Goal: Task Accomplishment & Management: Use online tool/utility

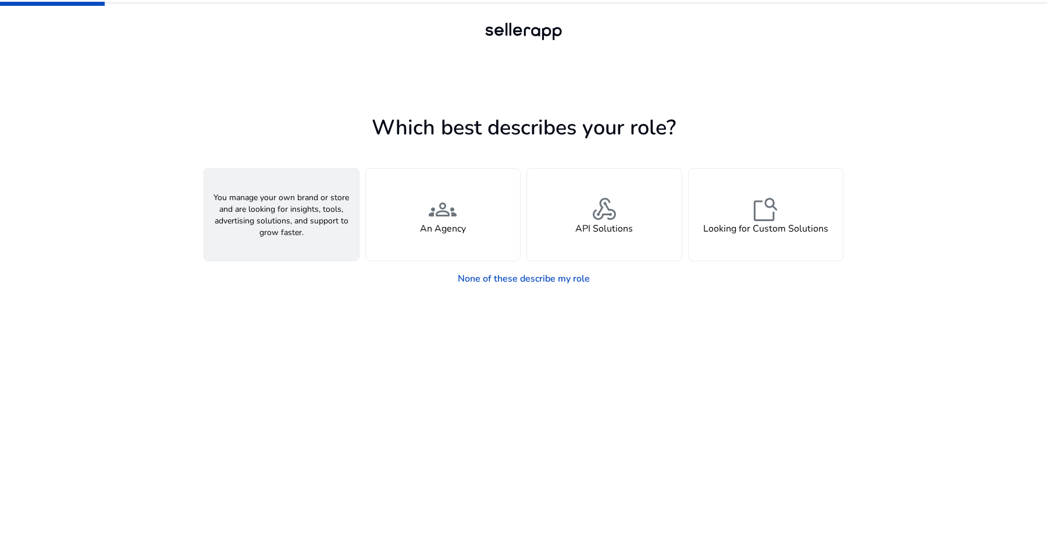
click at [288, 213] on span "person" at bounding box center [282, 209] width 28 height 28
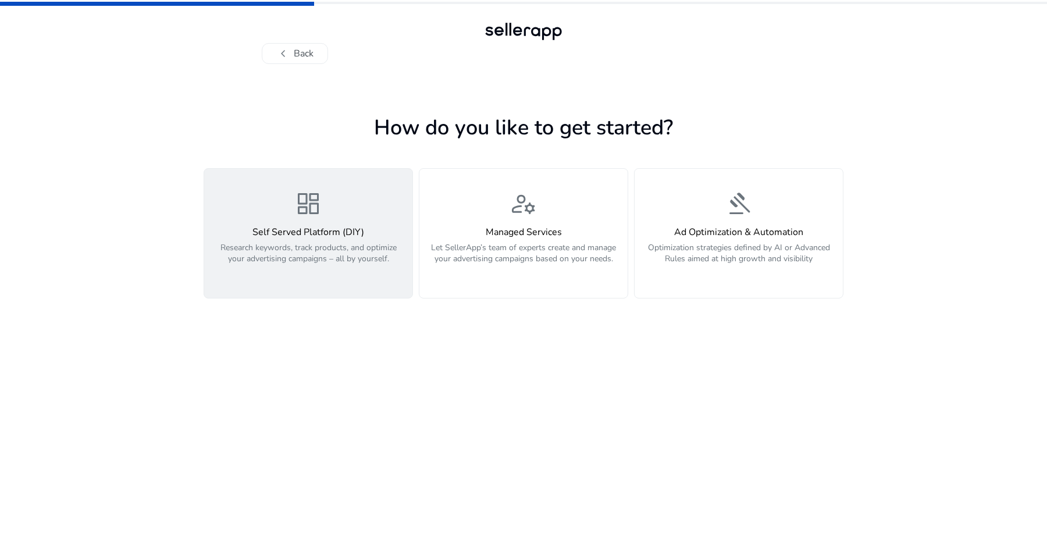
click at [350, 242] on p "Research keywords, track products, and optimize your advertising campaigns – al…" at bounding box center [308, 259] width 194 height 35
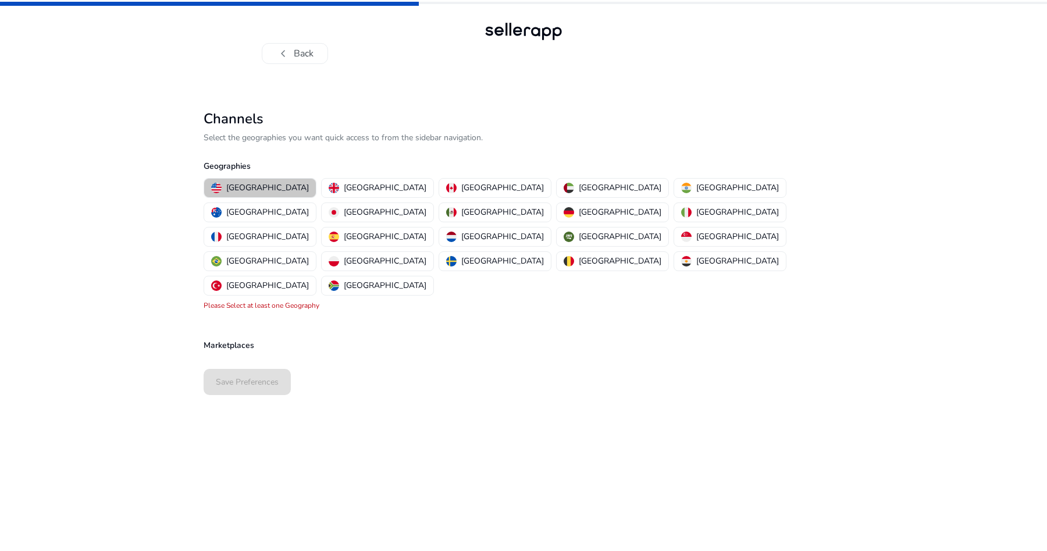
click at [263, 184] on p "United States" at bounding box center [267, 187] width 83 height 12
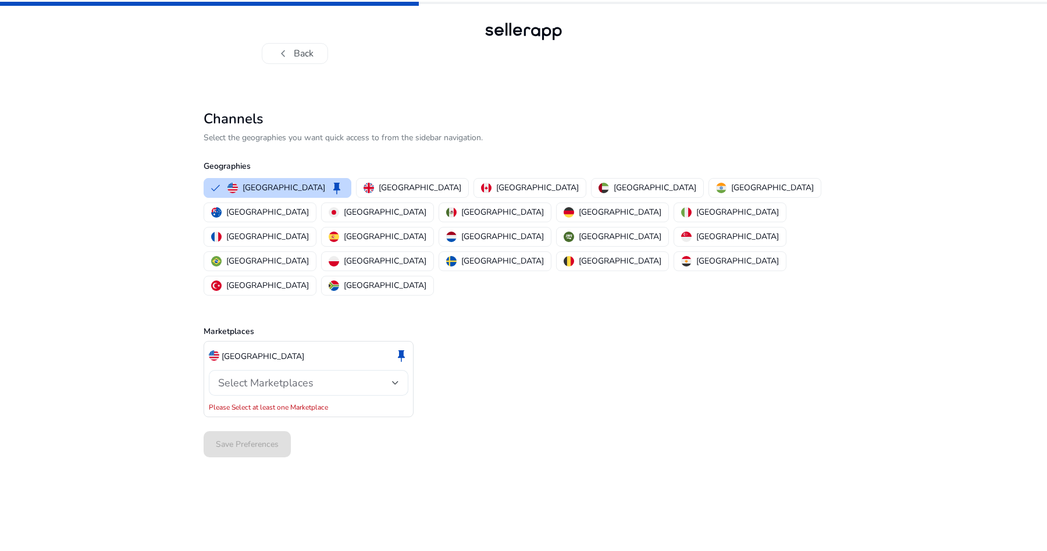
click at [271, 370] on div "Select Marketplaces" at bounding box center [308, 383] width 181 height 26
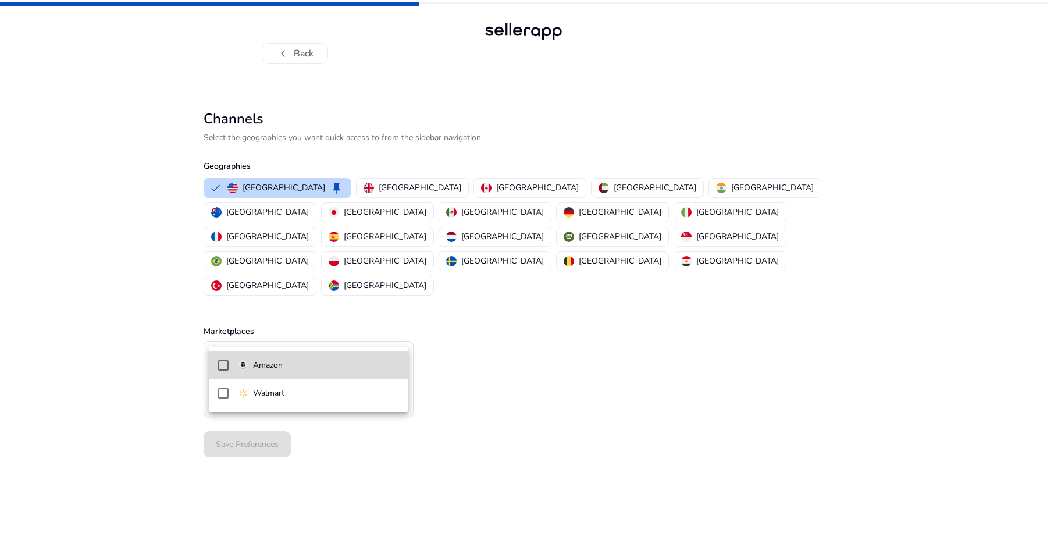
click at [277, 363] on p "Amazon" at bounding box center [268, 365] width 30 height 13
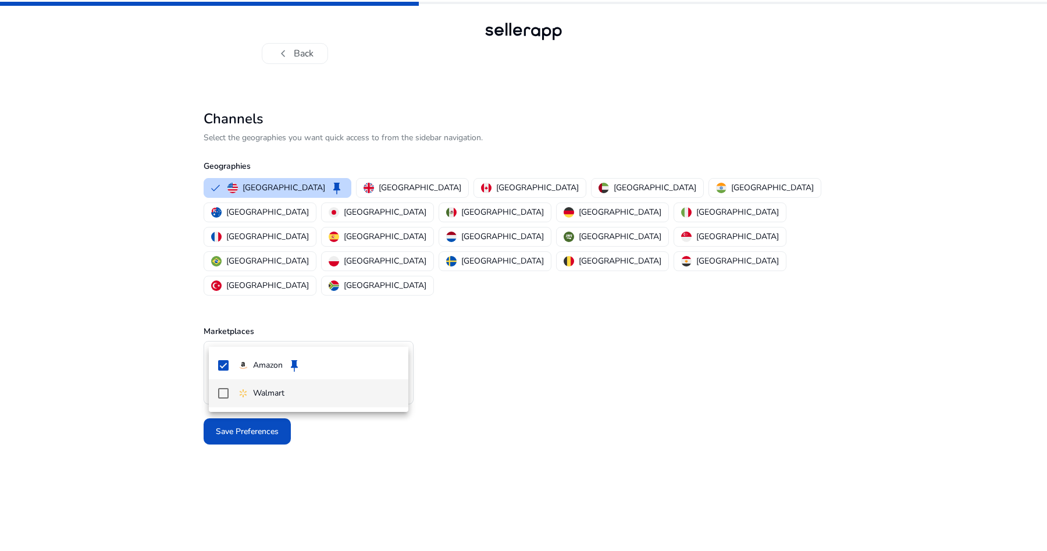
click at [223, 393] on mat-pseudo-checkbox at bounding box center [223, 393] width 10 height 10
click at [192, 423] on div at bounding box center [523, 275] width 1047 height 551
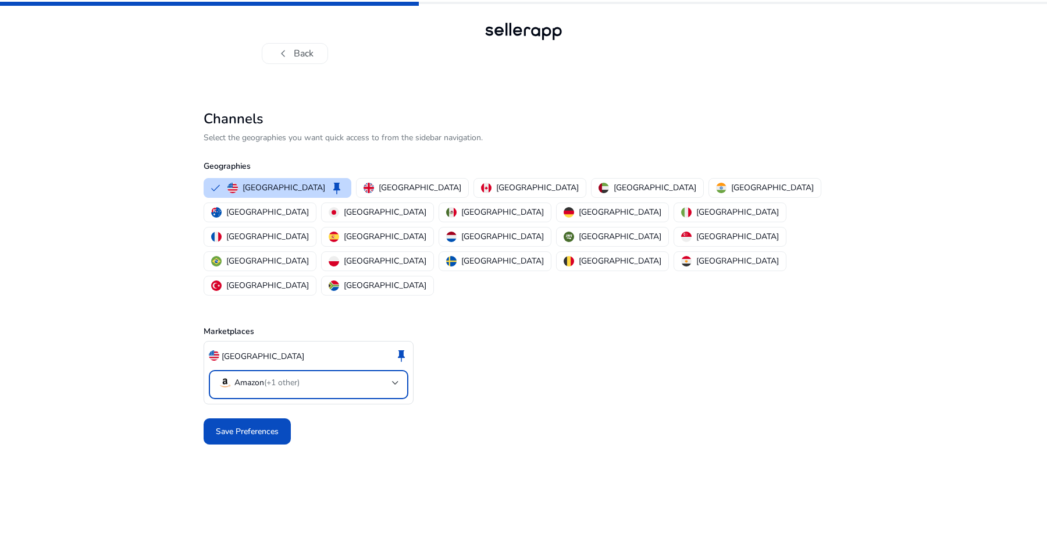
click at [256, 376] on mat-select "Amazon (+1 other)" at bounding box center [308, 384] width 181 height 17
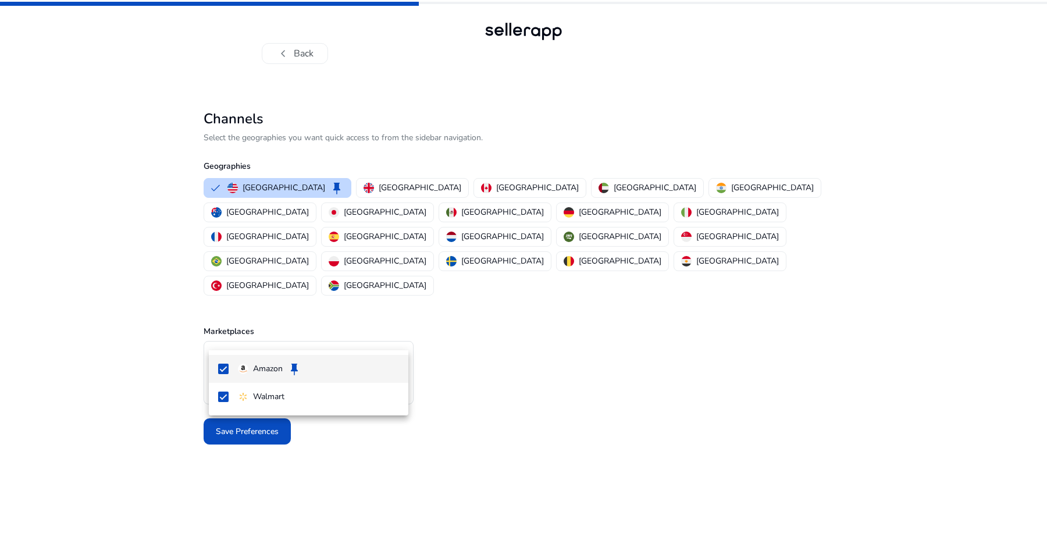
click at [142, 423] on div at bounding box center [523, 275] width 1047 height 551
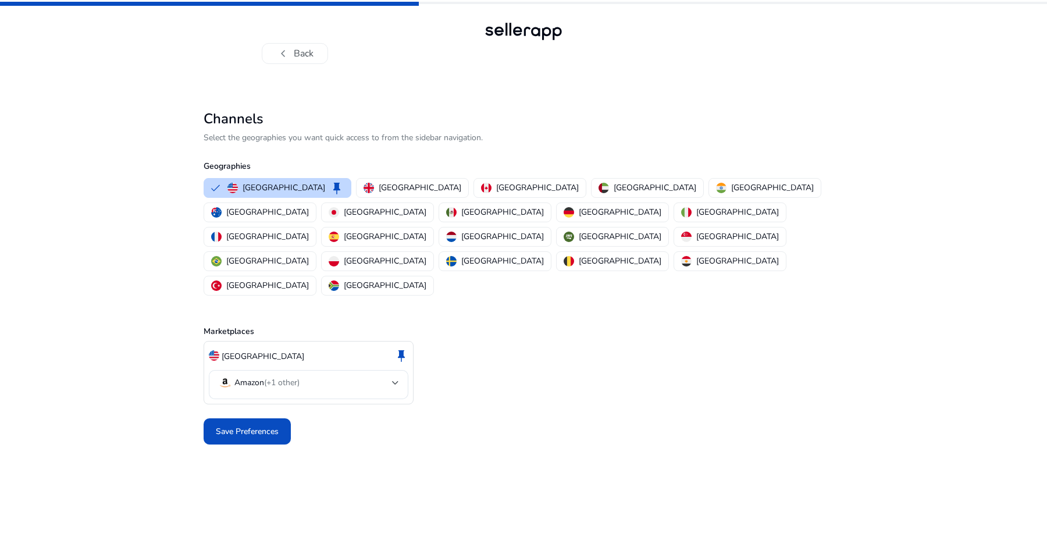
click at [223, 425] on span "Save Preferences" at bounding box center [247, 431] width 63 height 12
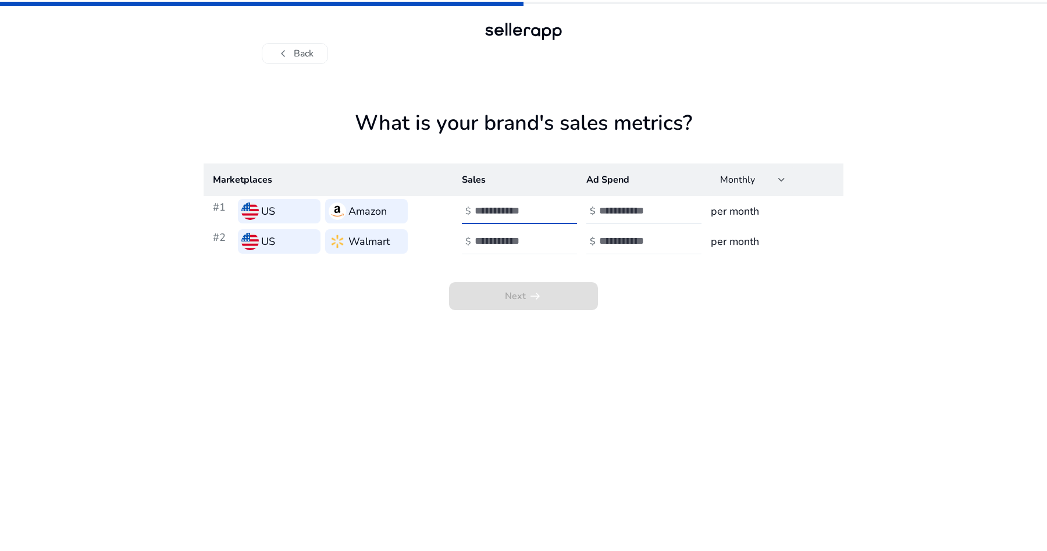
click at [490, 211] on input "number" at bounding box center [514, 210] width 79 height 13
click at [605, 206] on input "number" at bounding box center [638, 210] width 79 height 13
click at [493, 211] on input "number" at bounding box center [514, 210] width 79 height 13
type input "*"
click at [615, 206] on input "number" at bounding box center [638, 210] width 79 height 13
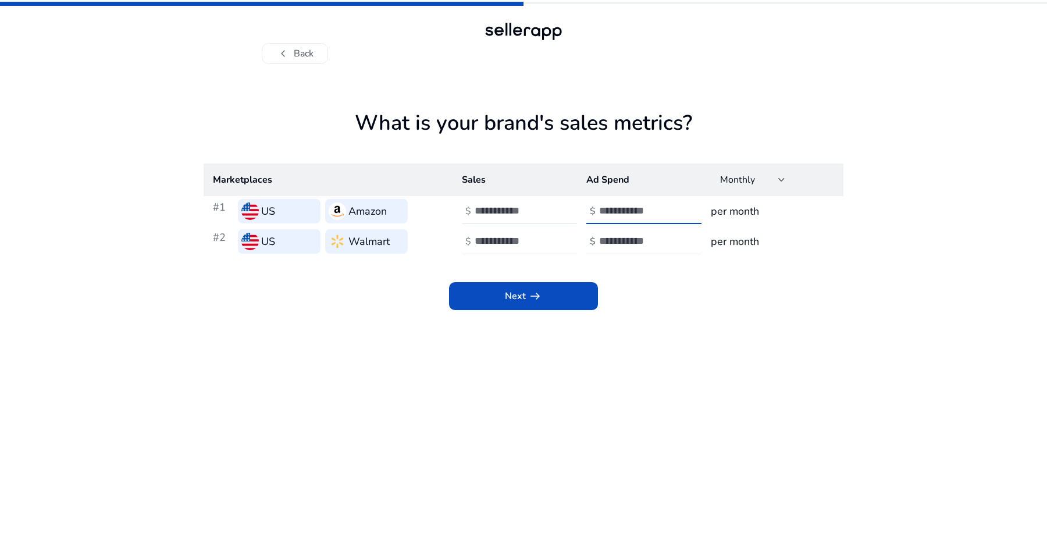
type input "*"
click at [729, 207] on h3 "per month" at bounding box center [772, 211] width 123 height 16
click at [482, 241] on input "number" at bounding box center [514, 240] width 79 height 13
type input "*"
click at [629, 244] on input "number" at bounding box center [638, 240] width 79 height 13
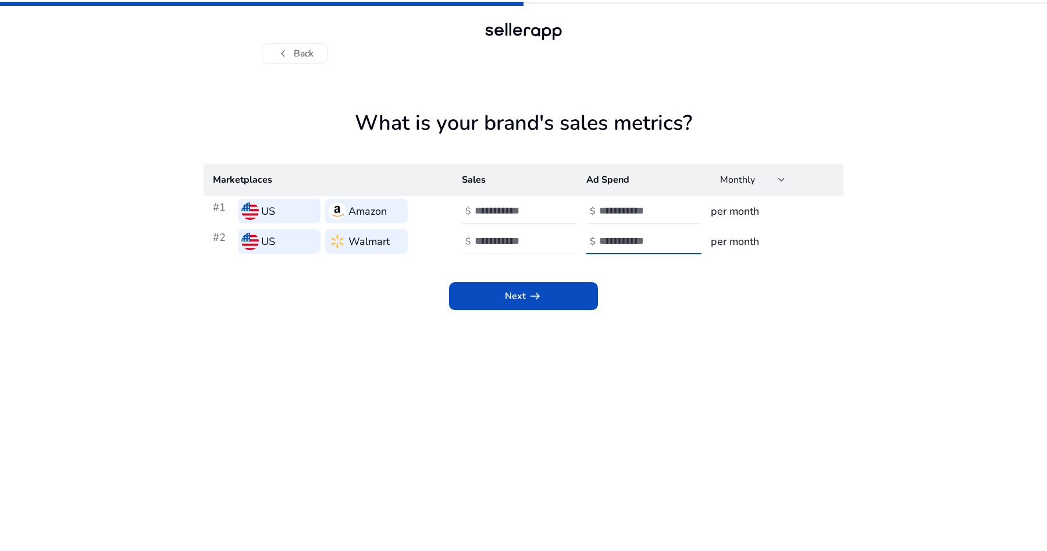
type input "*"
click at [488, 339] on app-sales-metrics "What is your brand's sales metrics? Marketplaces Sales Ad Spend Monthly #1 US A…" at bounding box center [524, 331] width 640 height 440
click at [510, 293] on span "Next arrow_right_alt" at bounding box center [523, 296] width 37 height 14
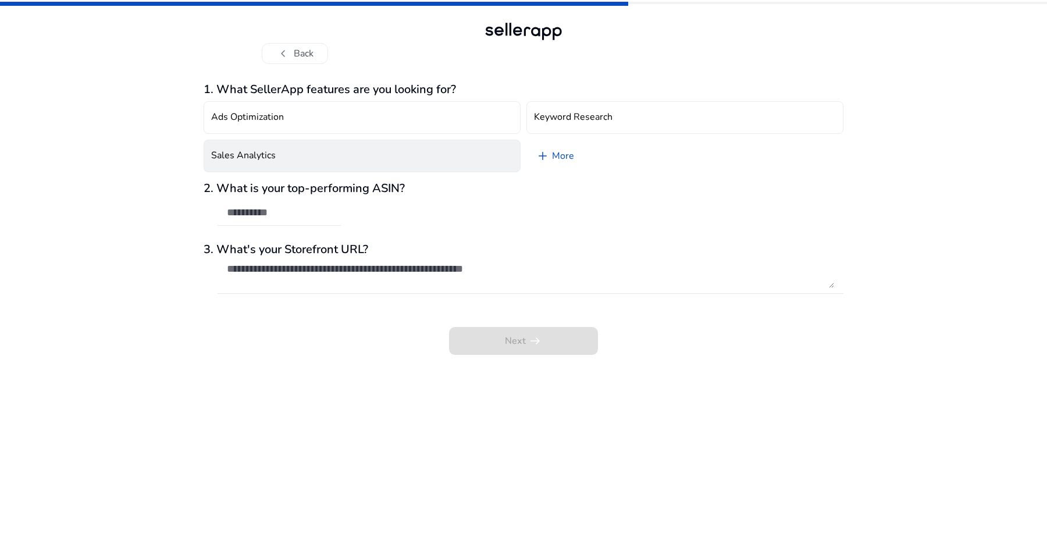
click at [500, 162] on button "Sales Analytics" at bounding box center [362, 156] width 317 height 33
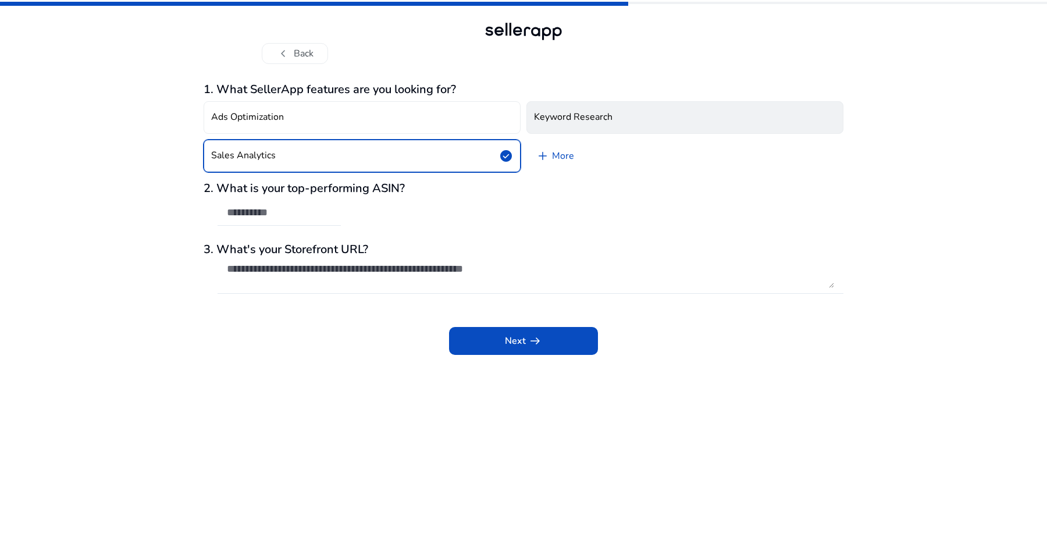
click at [558, 123] on h4 "Keyword Research" at bounding box center [573, 117] width 79 height 11
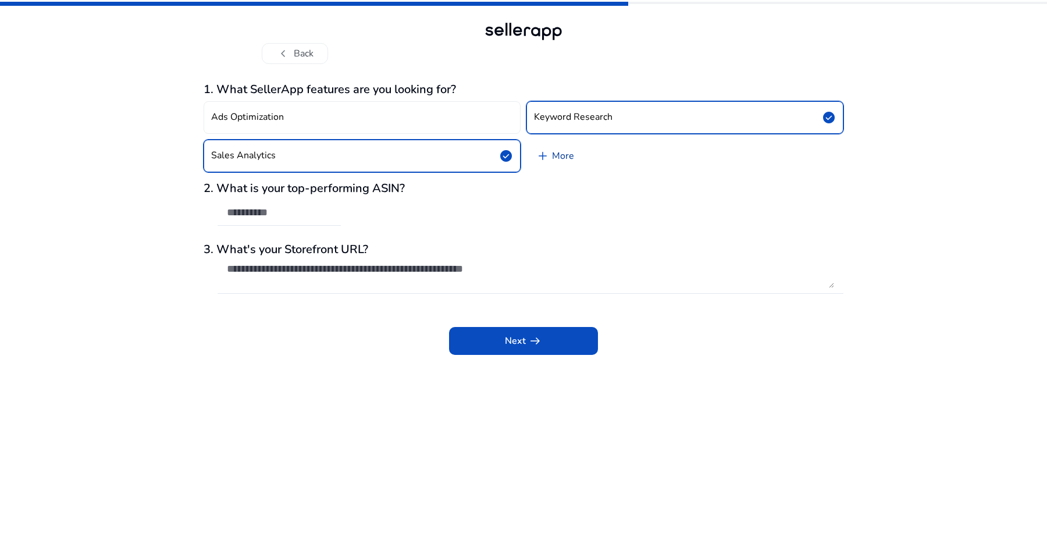
click at [560, 158] on link "add More" at bounding box center [554, 156] width 57 height 33
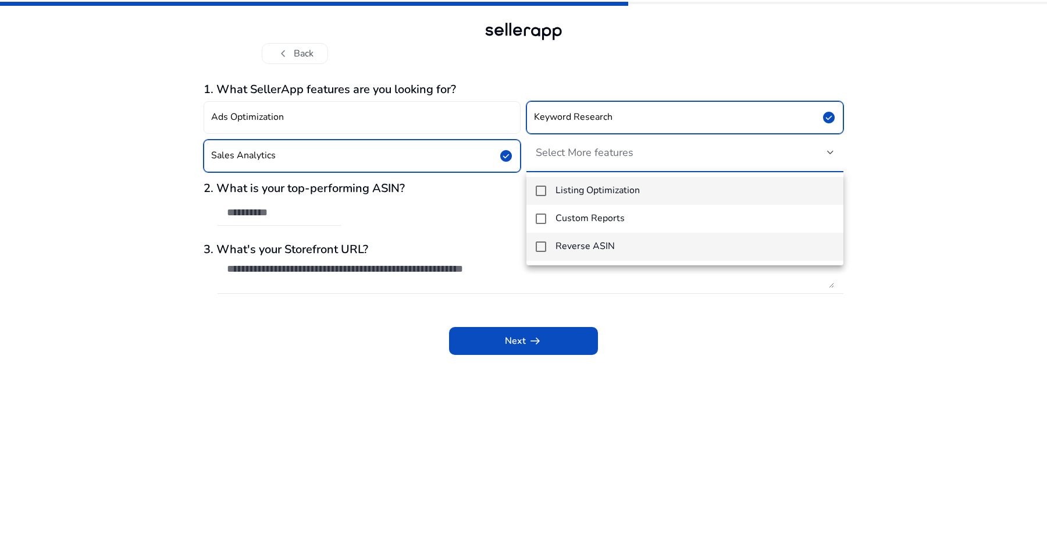
click at [585, 252] on h4 "Reverse ASIN" at bounding box center [584, 246] width 59 height 11
click at [582, 191] on h4 "Listing Optimization" at bounding box center [597, 190] width 84 height 11
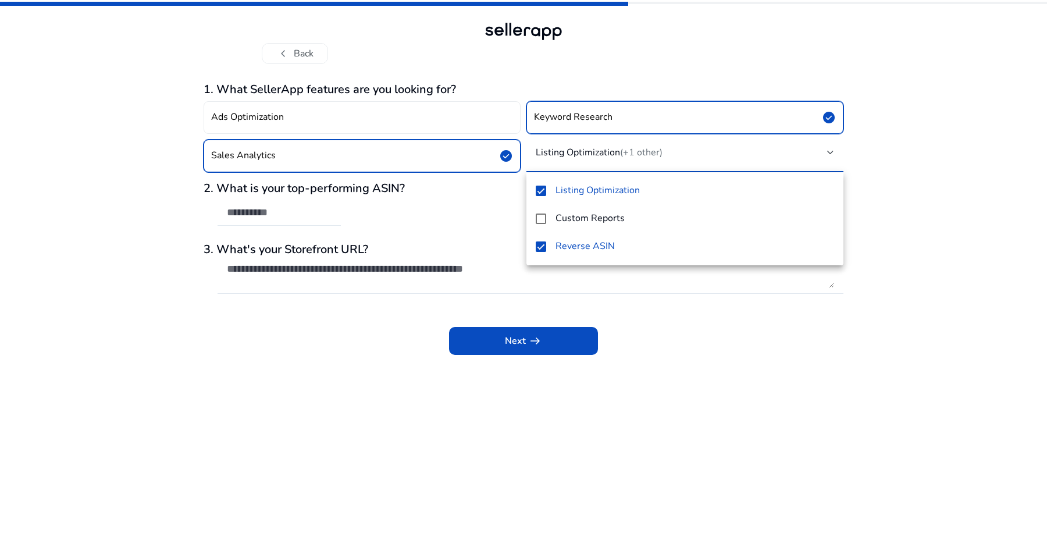
click at [102, 366] on div at bounding box center [523, 275] width 1047 height 551
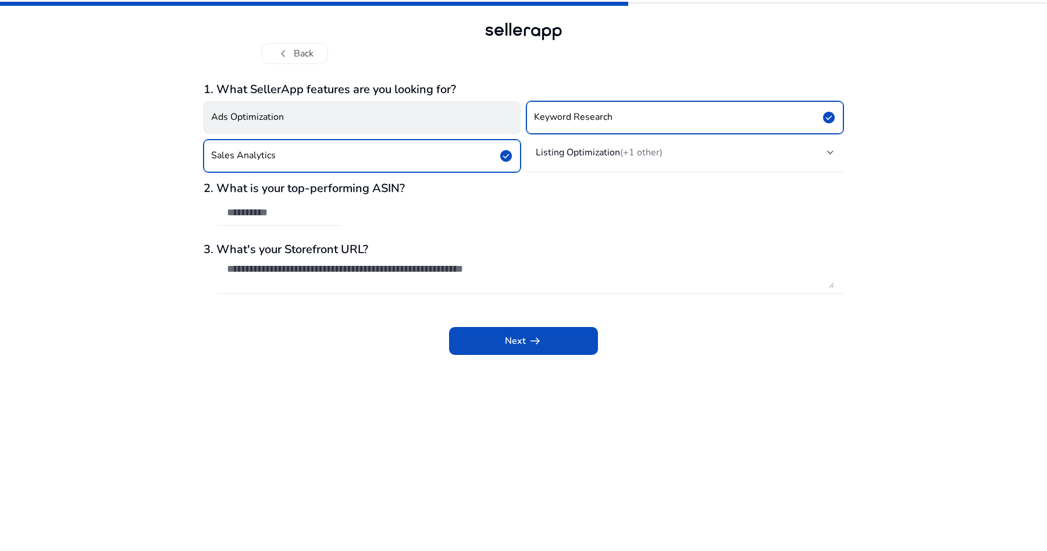
click at [307, 119] on button "Ads Optimization" at bounding box center [362, 117] width 317 height 33
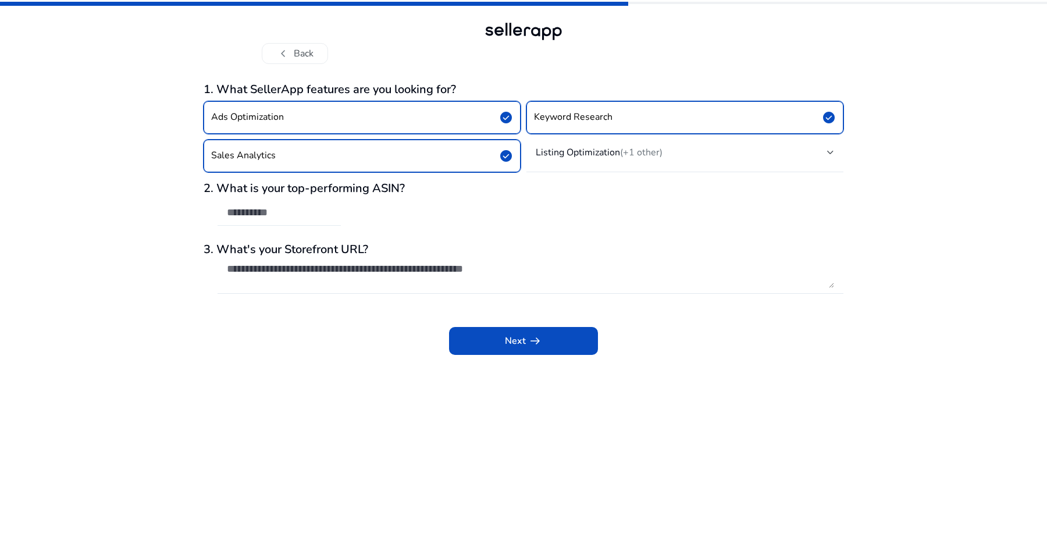
click at [304, 223] on div at bounding box center [279, 213] width 105 height 26
click at [496, 340] on span at bounding box center [523, 341] width 149 height 28
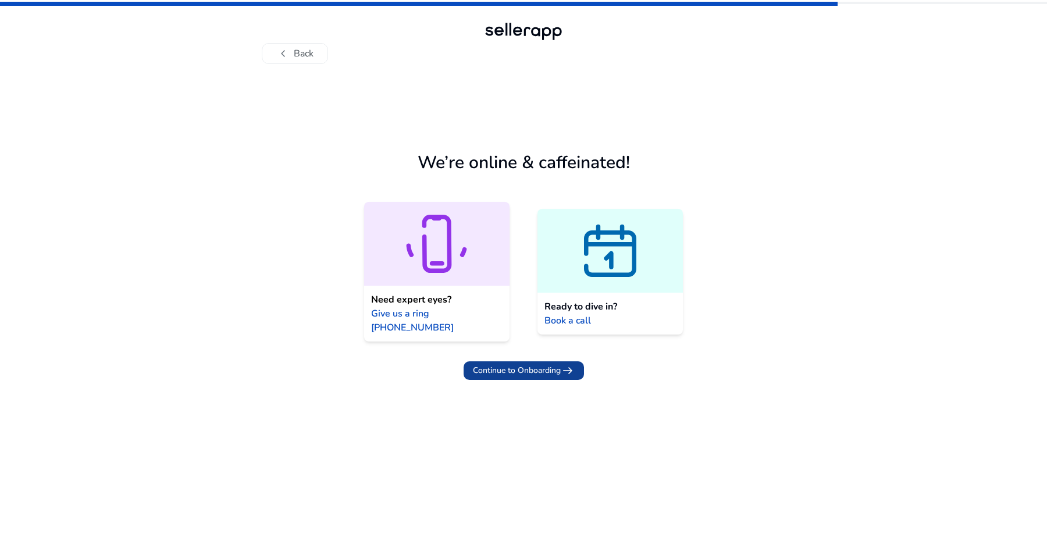
click at [546, 364] on span "Continue to Onboarding" at bounding box center [517, 370] width 88 height 12
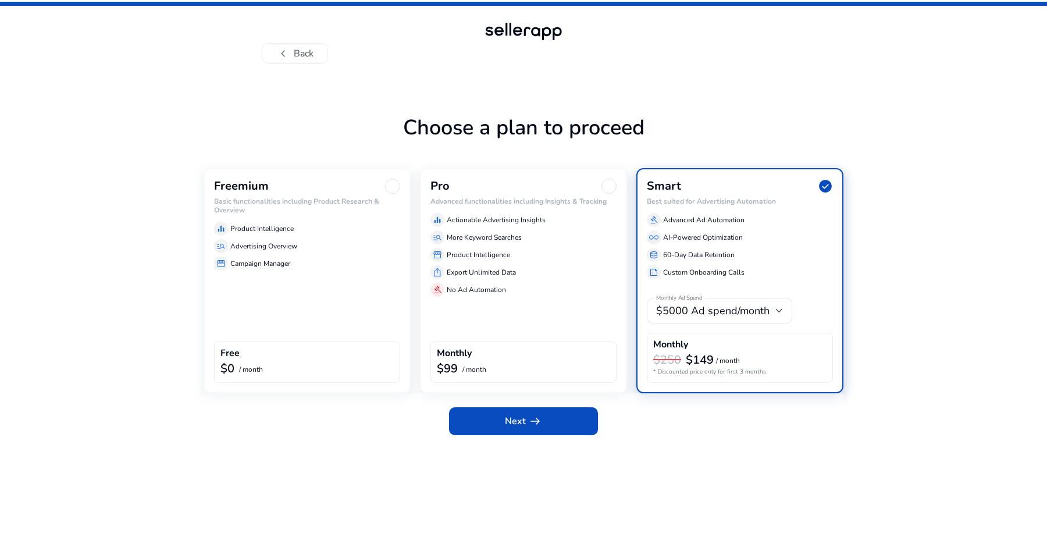
click at [335, 240] on div "manage_search Advertising Overview" at bounding box center [307, 246] width 186 height 14
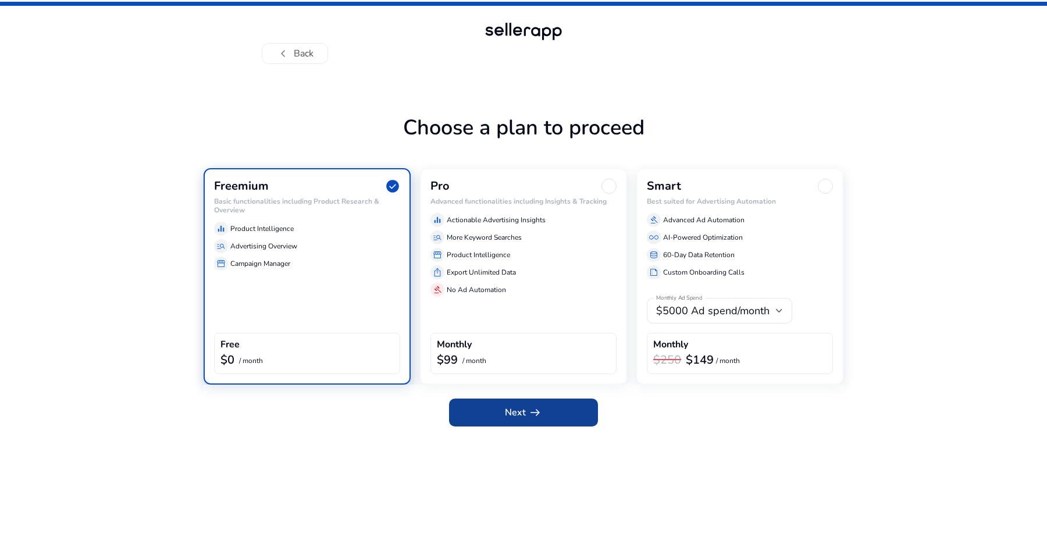
click at [526, 415] on app-icon "arrow_right_alt" at bounding box center [534, 412] width 16 height 14
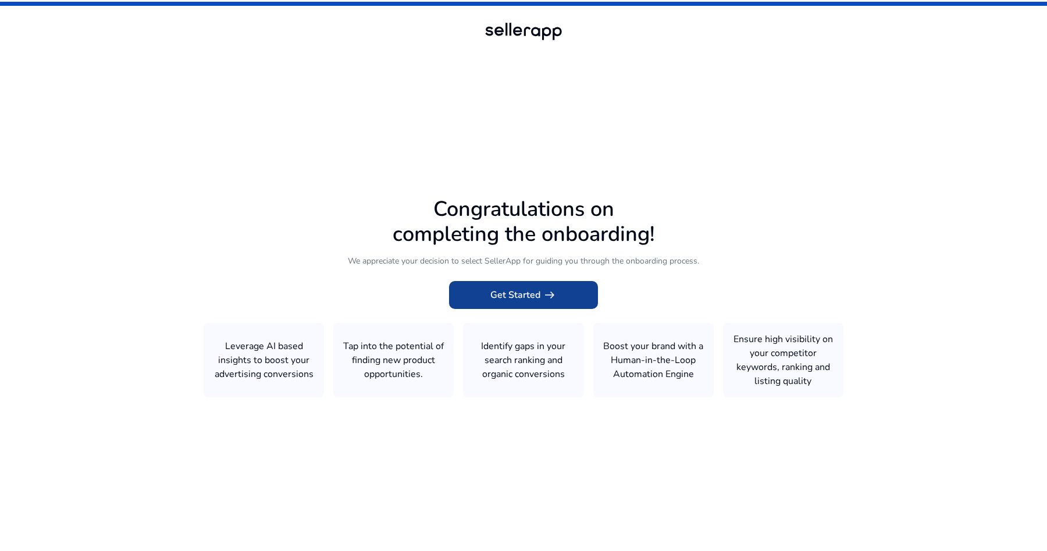
click at [533, 298] on span "Get Started arrow_right_alt" at bounding box center [523, 295] width 66 height 14
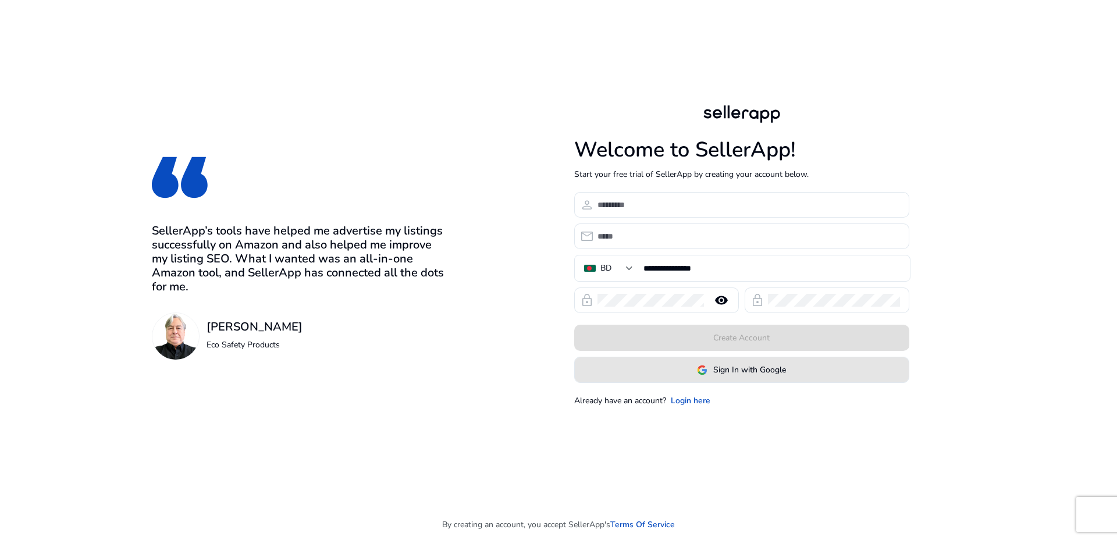
click at [763, 374] on span "Sign In with Google" at bounding box center [749, 370] width 73 height 12
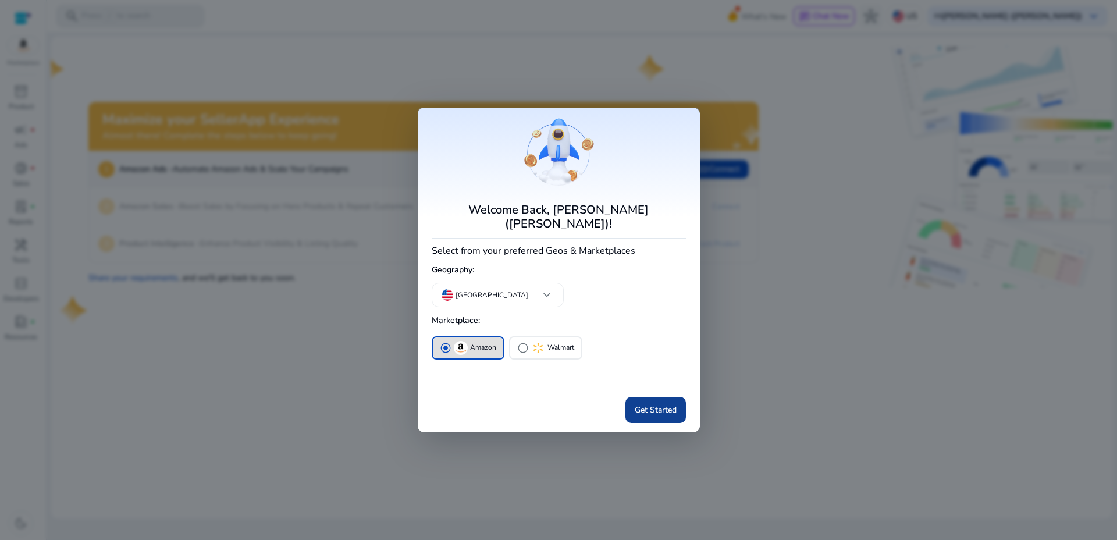
click at [657, 407] on span "Get Started" at bounding box center [656, 410] width 42 height 12
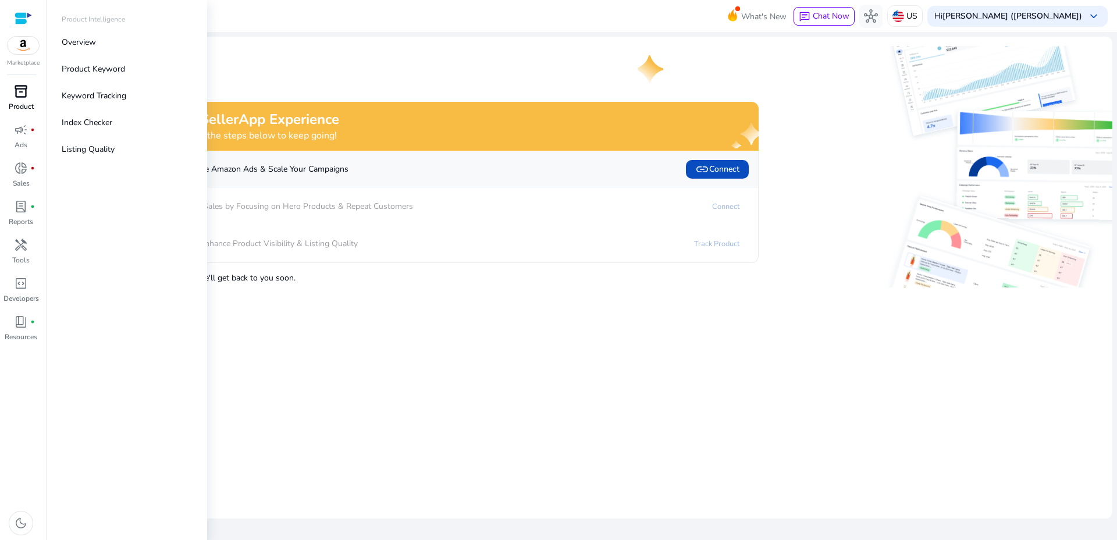
click at [18, 97] on span "inventory_2" at bounding box center [21, 91] width 14 height 14
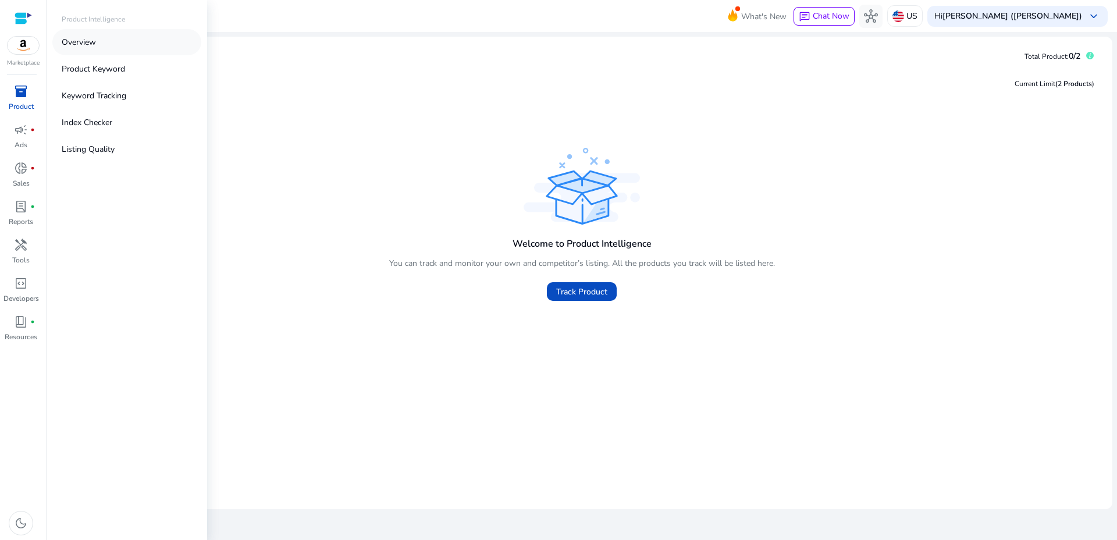
click at [80, 43] on p "Overview" at bounding box center [79, 42] width 34 height 12
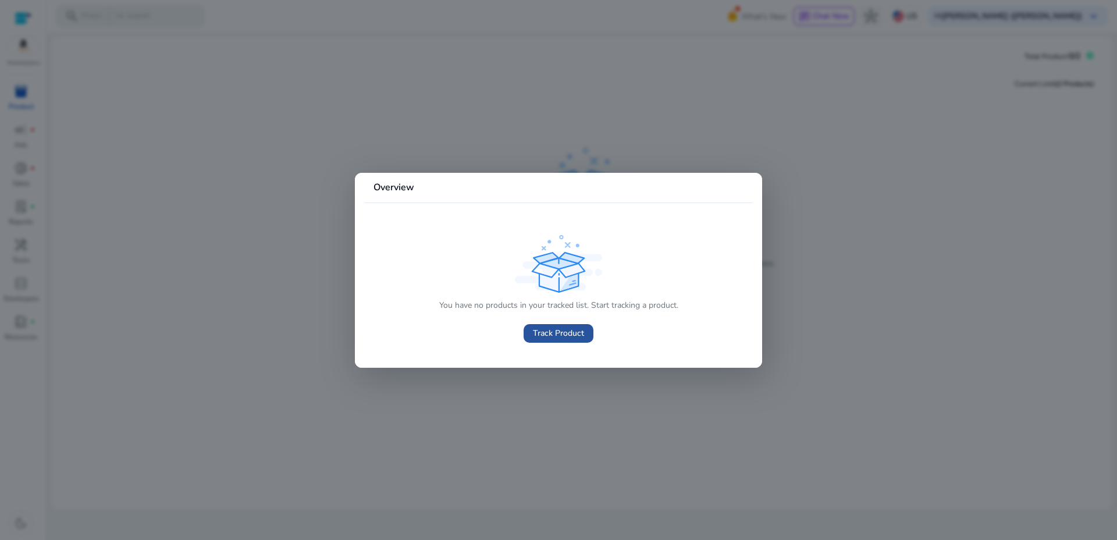
click at [576, 334] on span "Track Product" at bounding box center [558, 333] width 51 height 12
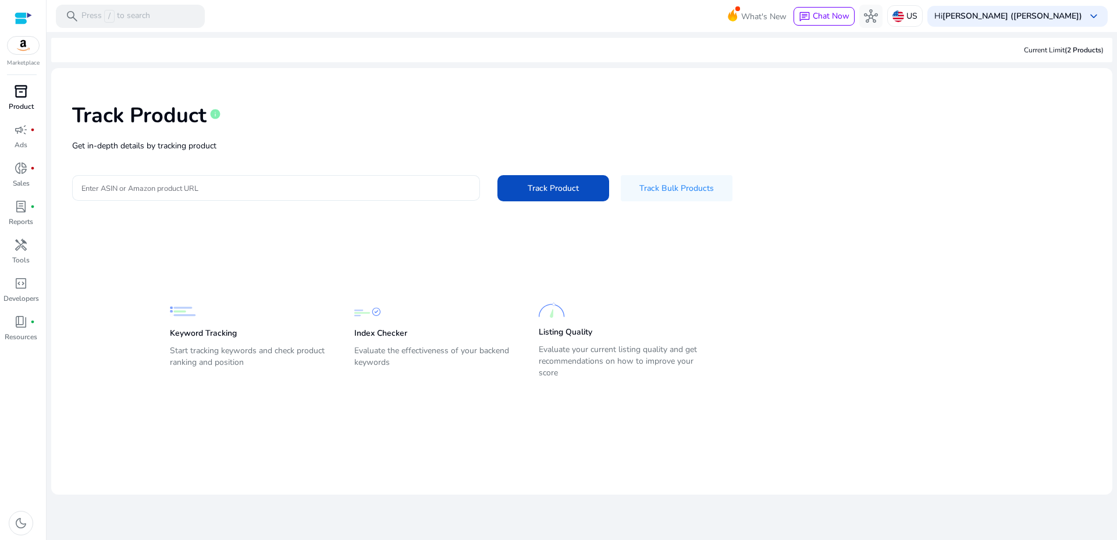
click at [351, 192] on input "Enter ASIN or Amazon product URL" at bounding box center [275, 187] width 389 height 13
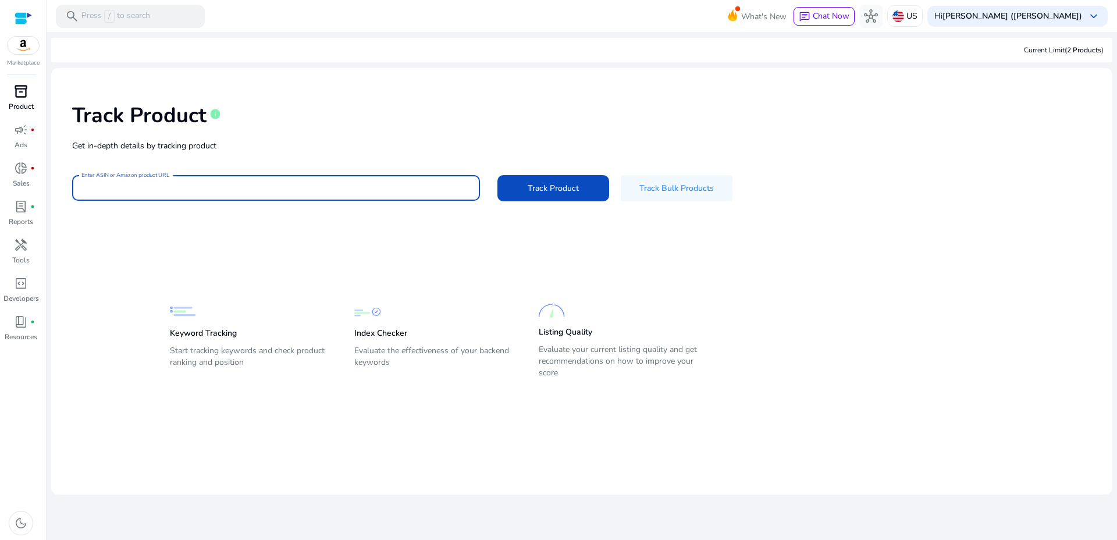
paste input "**********"
type input "**********"
click at [571, 187] on span "Track Product" at bounding box center [553, 188] width 51 height 12
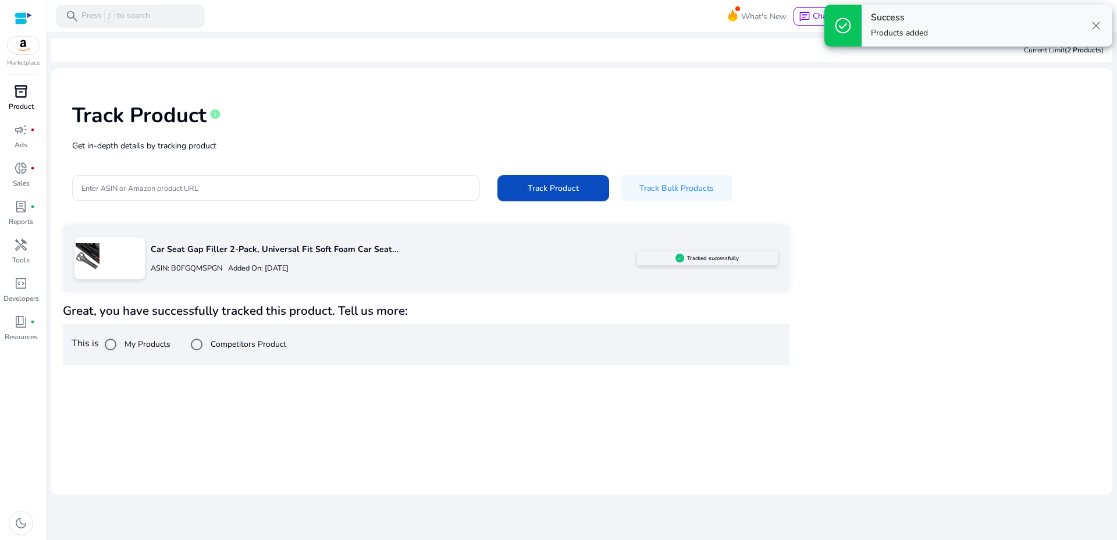
click at [201, 252] on p "Car Seat Gap Filler 2-Pack, Universal Fit Soft Foam Car Seat..." at bounding box center [394, 249] width 486 height 13
click at [92, 262] on img at bounding box center [87, 256] width 26 height 26
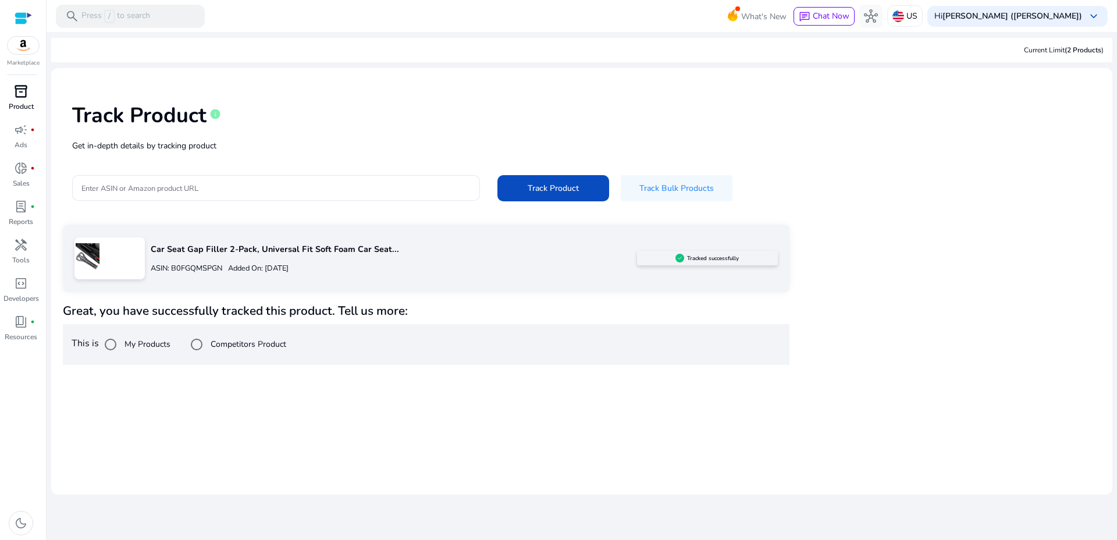
click at [252, 345] on label "Competitors Product" at bounding box center [247, 344] width 78 height 12
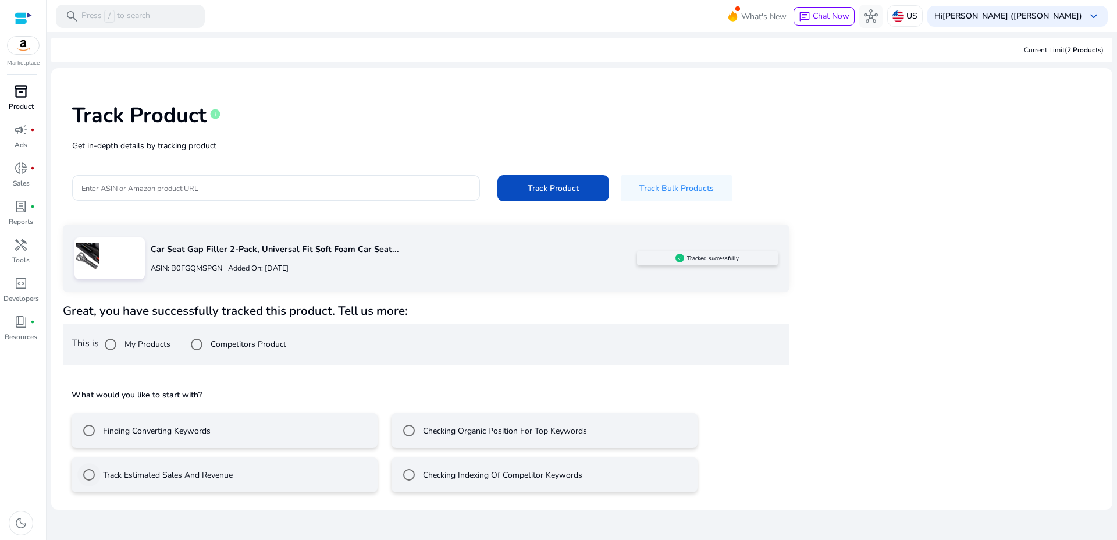
click at [149, 478] on label "Track Estimated Sales And Revenue" at bounding box center [167, 475] width 132 height 12
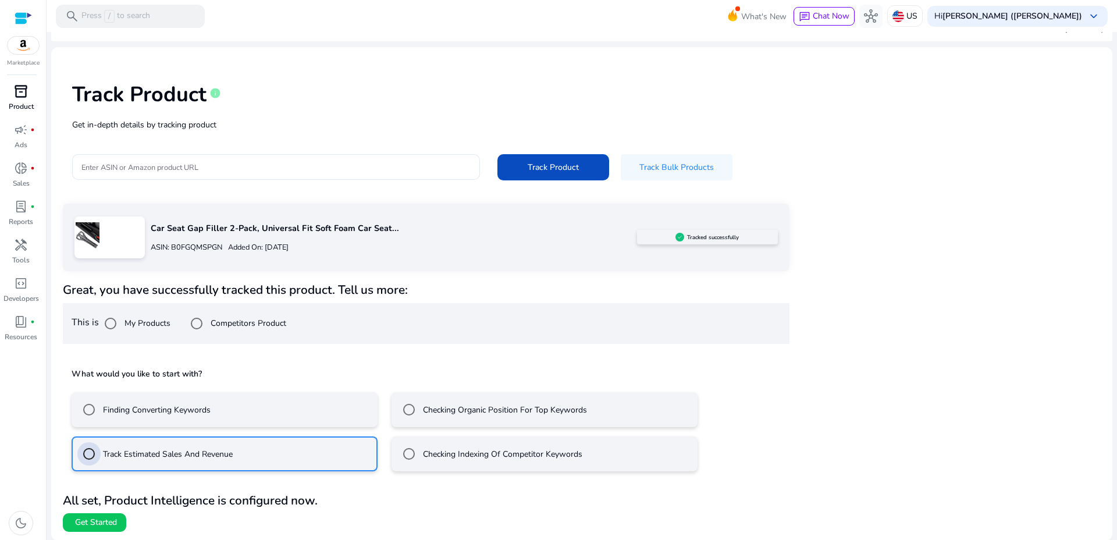
scroll to position [22, 0]
click at [98, 526] on span "Get Started" at bounding box center [96, 522] width 42 height 12
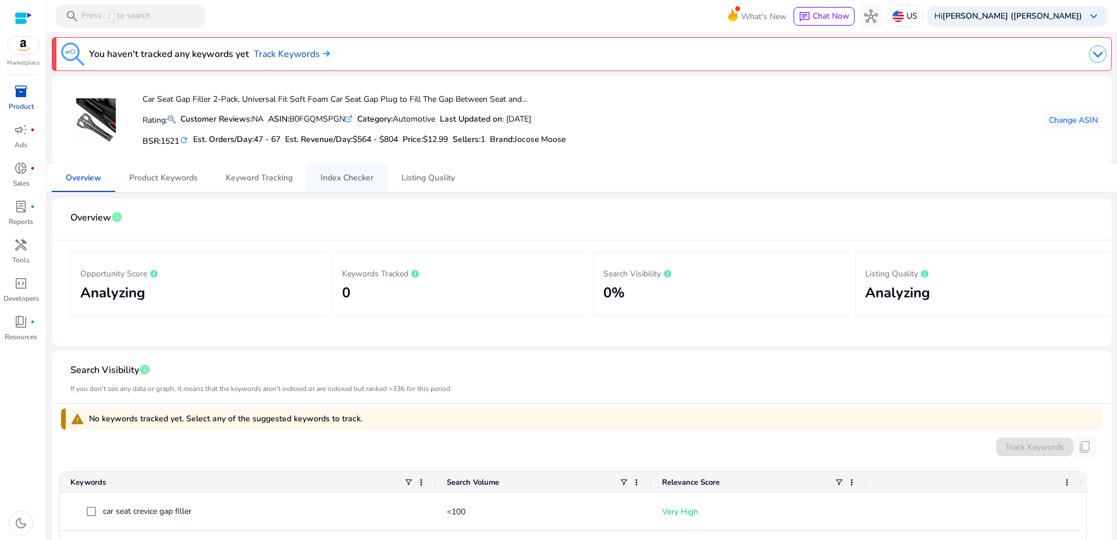
click at [365, 178] on span "Index Checker" at bounding box center [347, 178] width 53 height 8
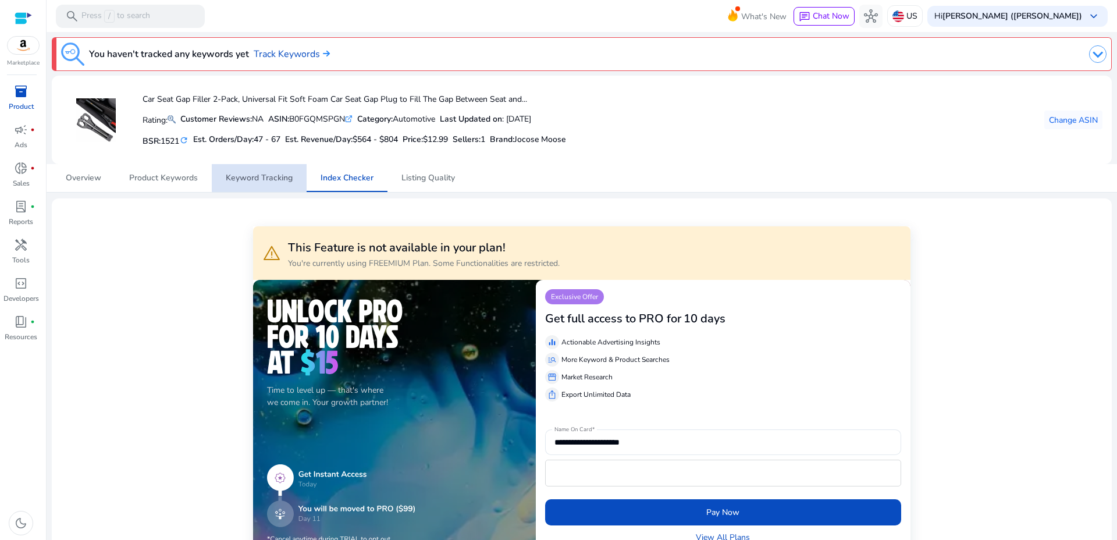
click at [270, 176] on span "Keyword Tracking" at bounding box center [259, 178] width 67 height 8
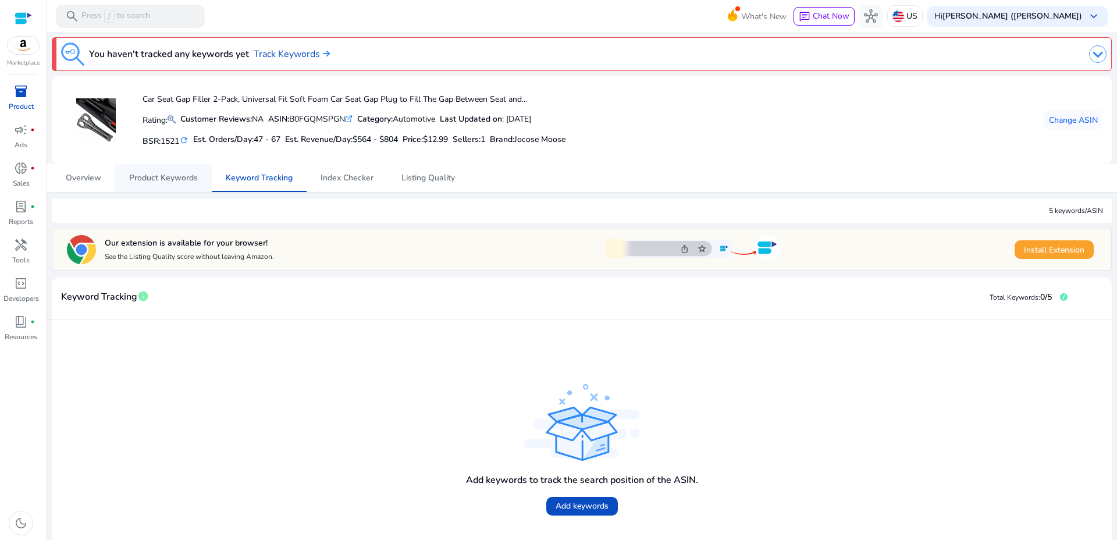
click at [154, 180] on span "Product Keywords" at bounding box center [163, 178] width 69 height 8
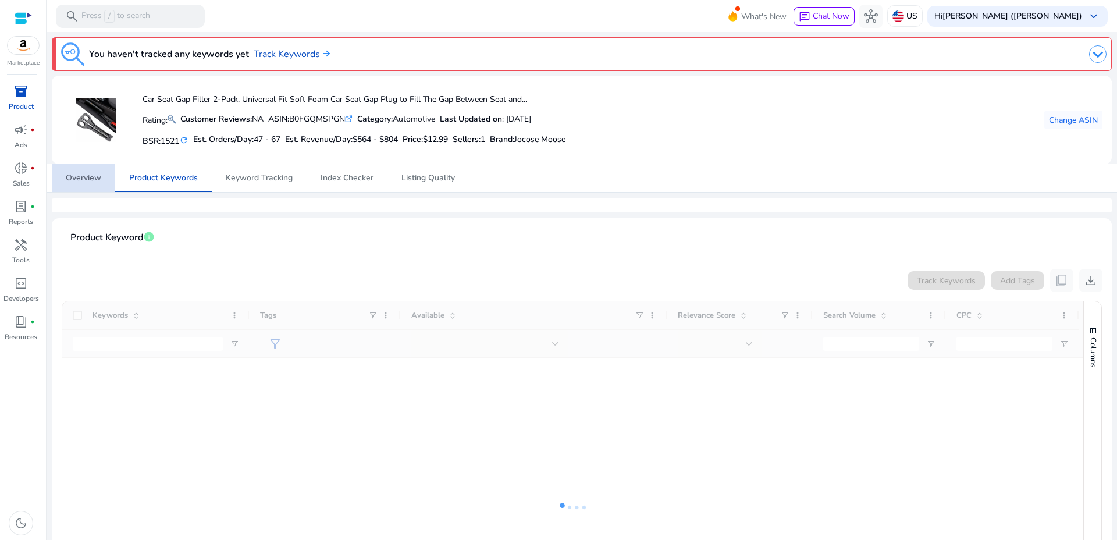
click at [76, 181] on span "Overview" at bounding box center [83, 178] width 35 height 8
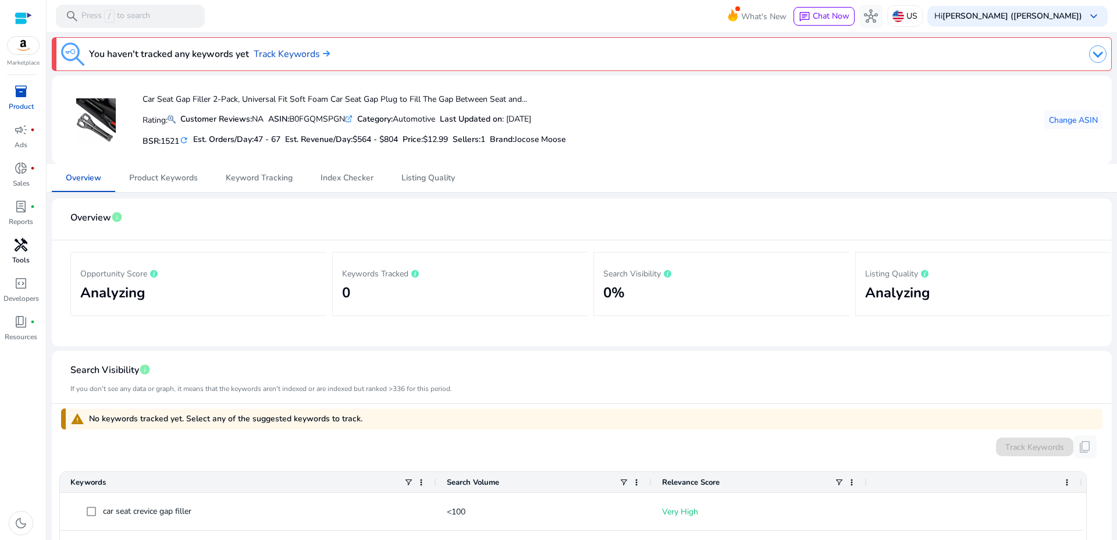
click at [23, 244] on span "handyman" at bounding box center [21, 245] width 14 height 14
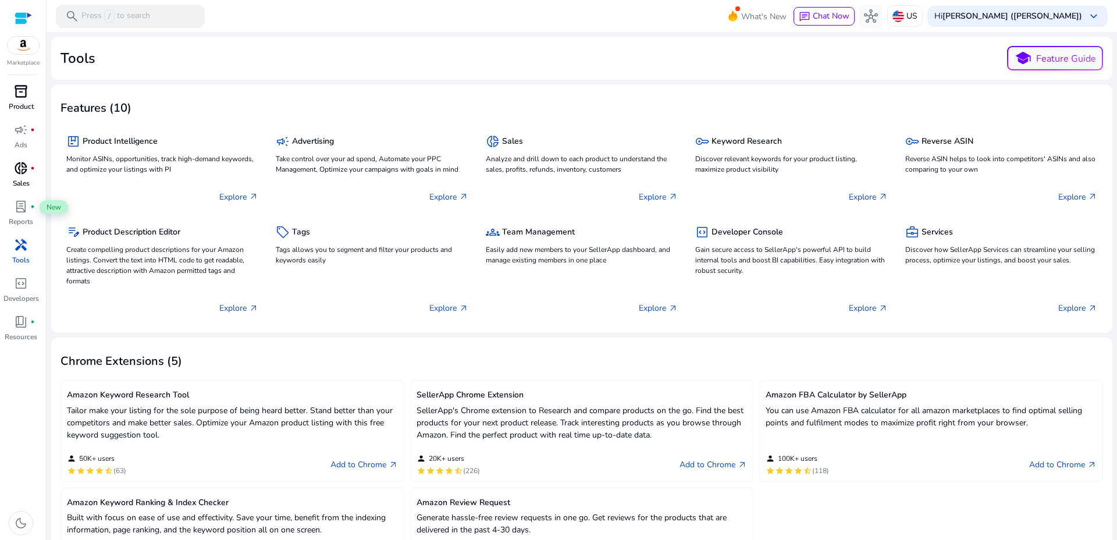
click at [21, 172] on span "donut_small" at bounding box center [21, 168] width 14 height 14
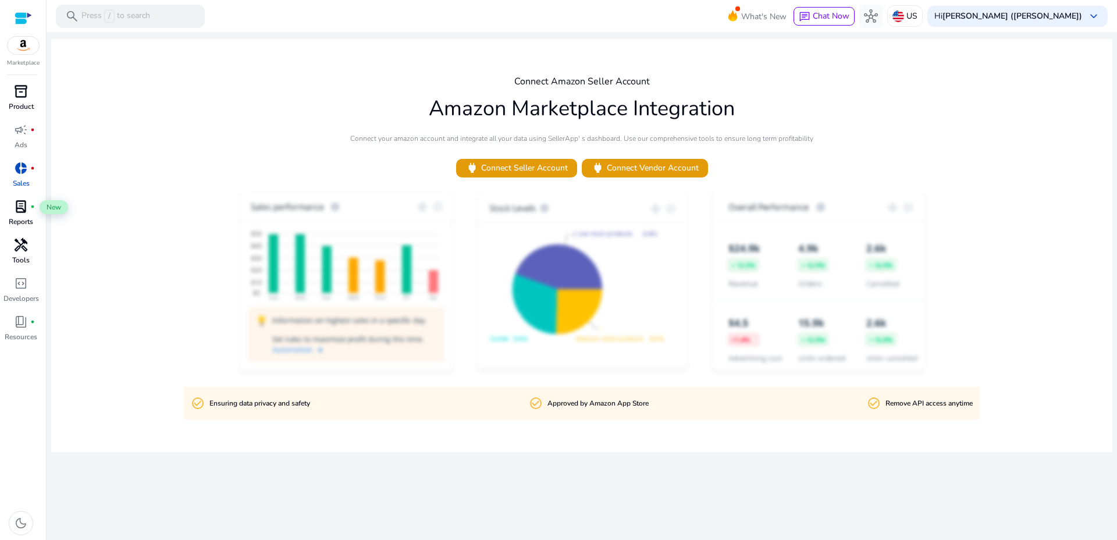
click at [22, 201] on span "lab_profile" at bounding box center [21, 207] width 14 height 14
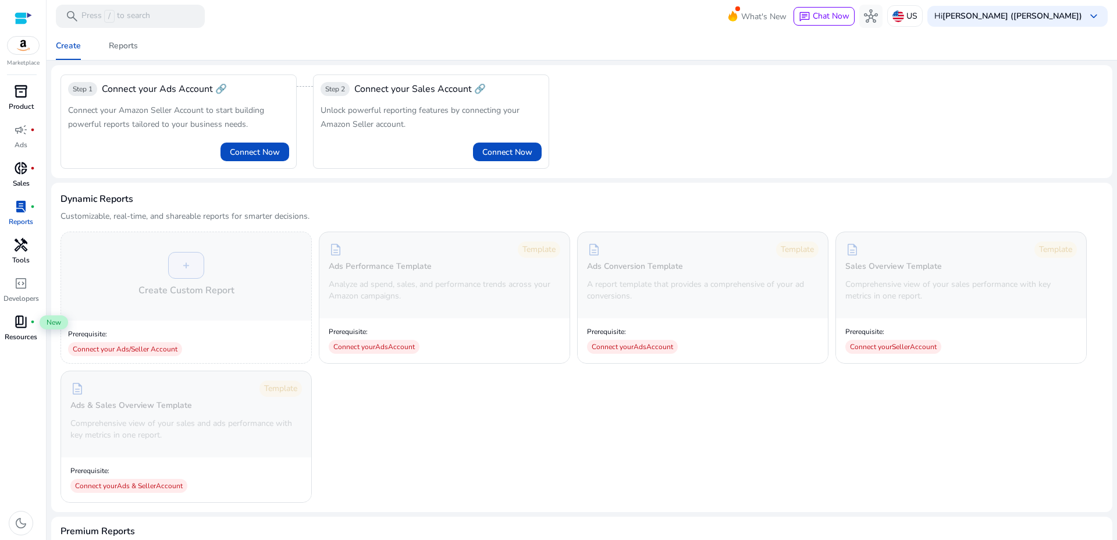
click at [23, 327] on span "book_4" at bounding box center [21, 322] width 14 height 14
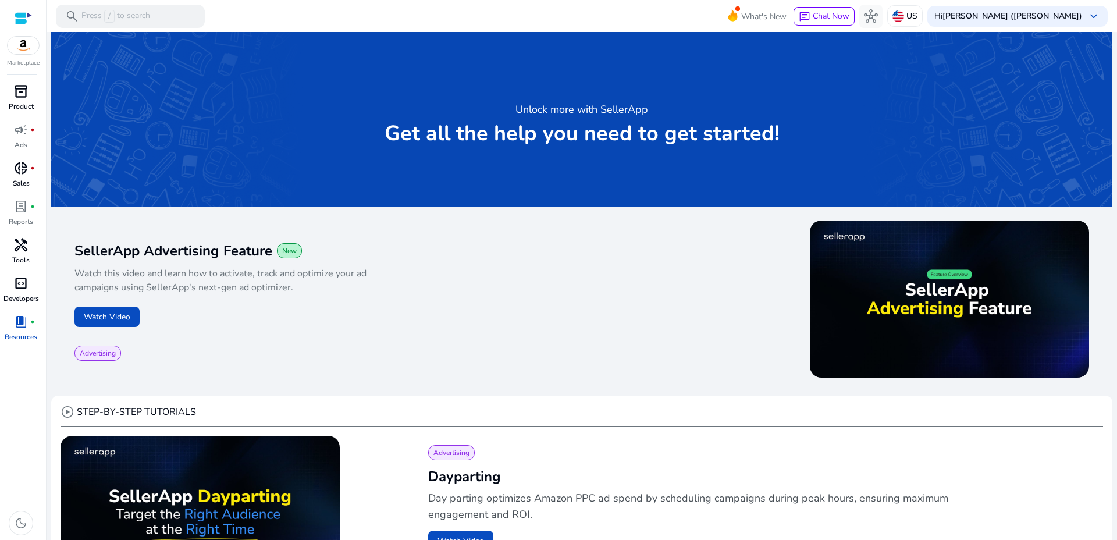
click at [21, 285] on span "code_blocks" at bounding box center [21, 283] width 14 height 14
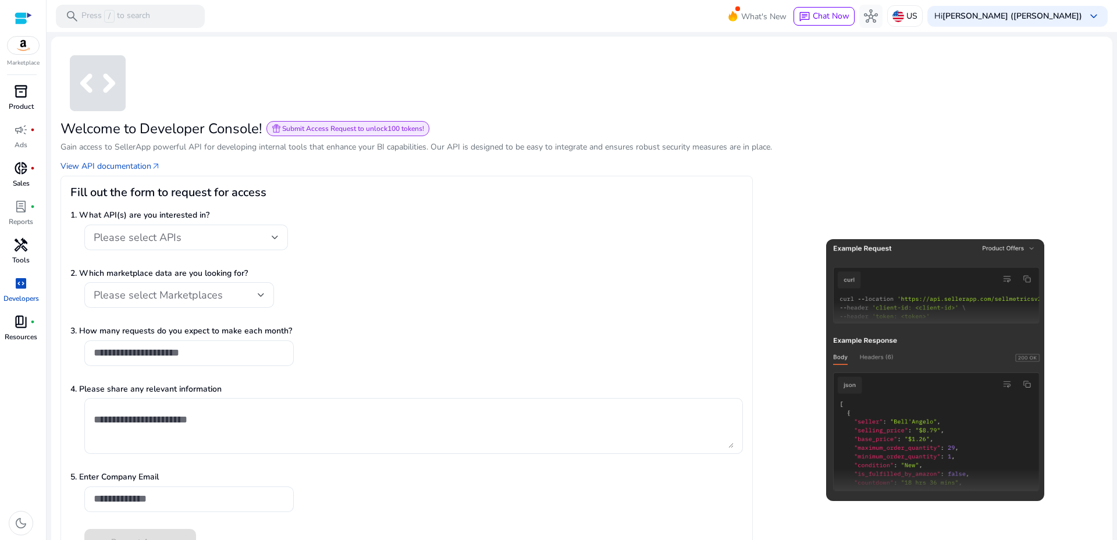
click at [24, 245] on span "handyman" at bounding box center [21, 245] width 14 height 14
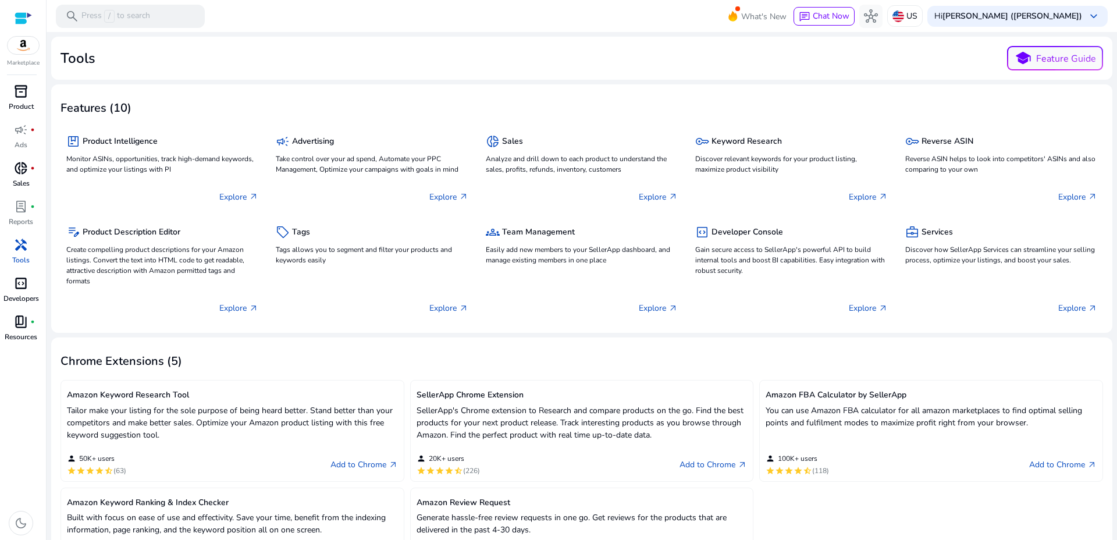
click at [23, 89] on span "inventory_2" at bounding box center [21, 91] width 14 height 14
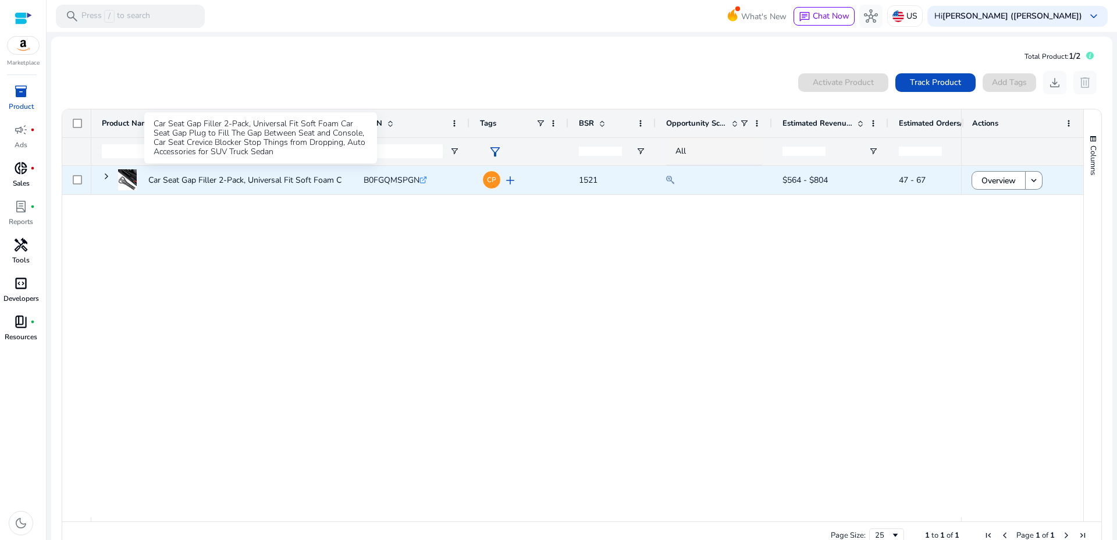
click at [312, 180] on p "Car Seat Gap Filler 2-Pack, Universal Fit Soft Foam Car Seat..." at bounding box center [260, 180] width 224 height 24
